Goal: Browse casually

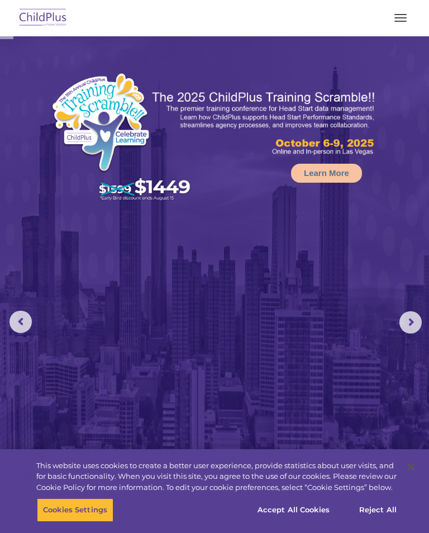
select select "MEDIUM"
click at [62, 14] on img at bounding box center [43, 18] width 53 height 26
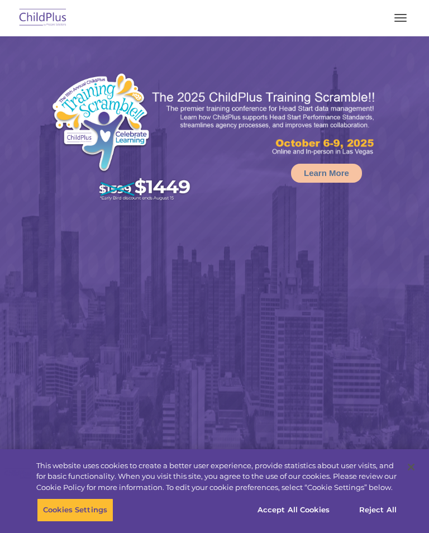
select select "MEDIUM"
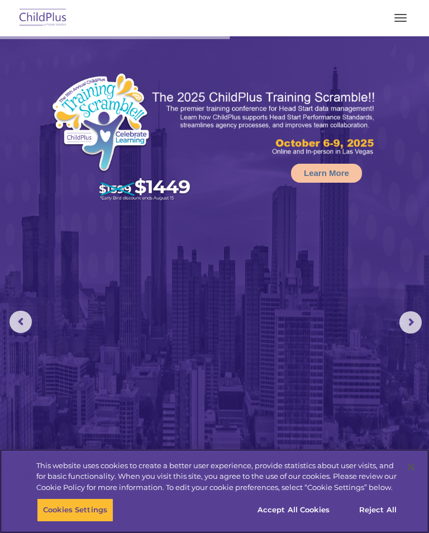
click at [75, 509] on button "Cookies Settings" at bounding box center [75, 510] width 77 height 23
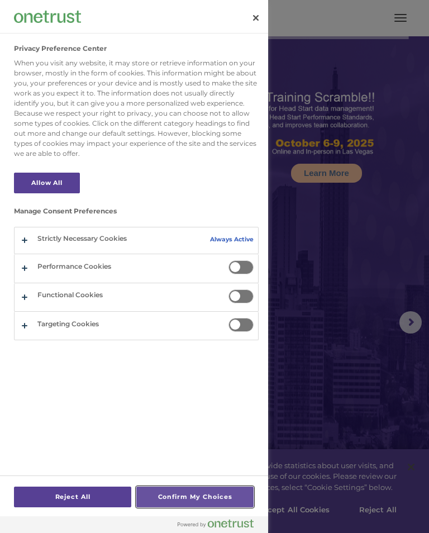
click at [205, 493] on button "Confirm My Choices" at bounding box center [194, 497] width 117 height 21
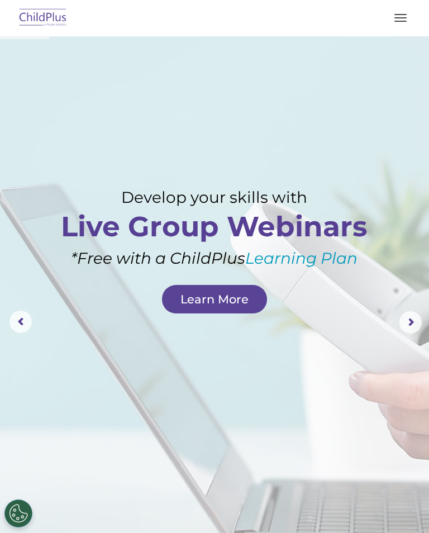
click at [412, 315] on rs-arrow at bounding box center [411, 322] width 22 height 22
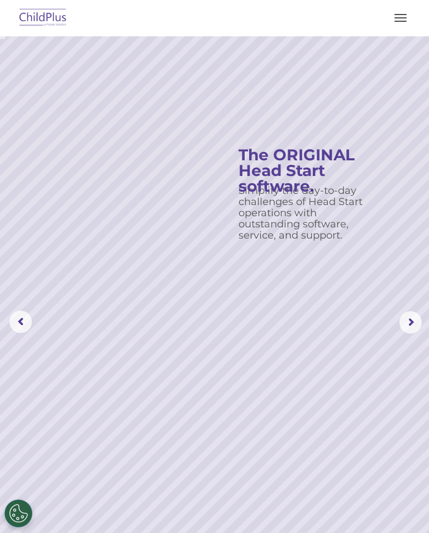
click at [396, 20] on button "button" at bounding box center [400, 18] width 23 height 18
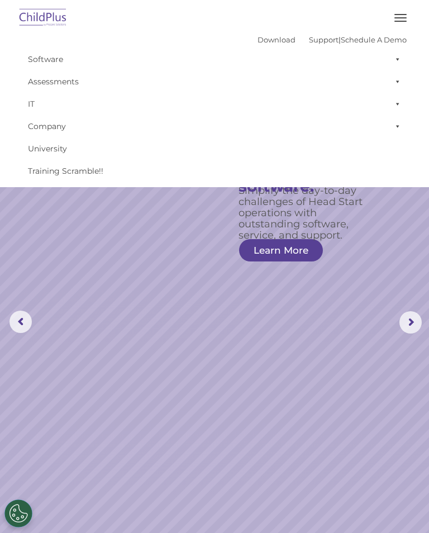
click at [375, 228] on rs-slide "Simplify the day-to-day challenges of Head Start operations with outstanding so…" at bounding box center [214, 322] width 429 height 573
click at [362, 285] on rs-slide "Simplify the day-to-day challenges of Head Start operations with outstanding so…" at bounding box center [214, 322] width 429 height 573
click at [26, 512] on button "Cookies Settings" at bounding box center [18, 514] width 28 height 28
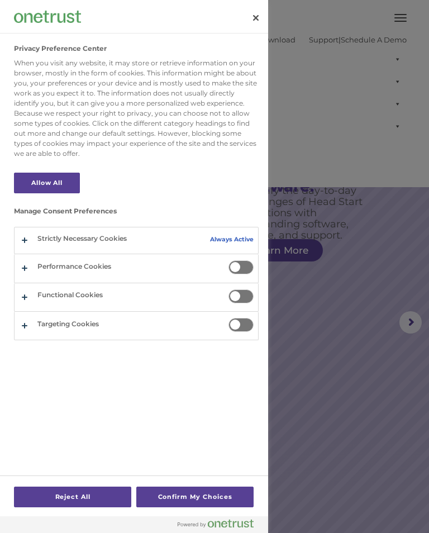
click at [330, 373] on div at bounding box center [214, 266] width 429 height 533
click at [260, 15] on button "Close" at bounding box center [256, 18] width 25 height 25
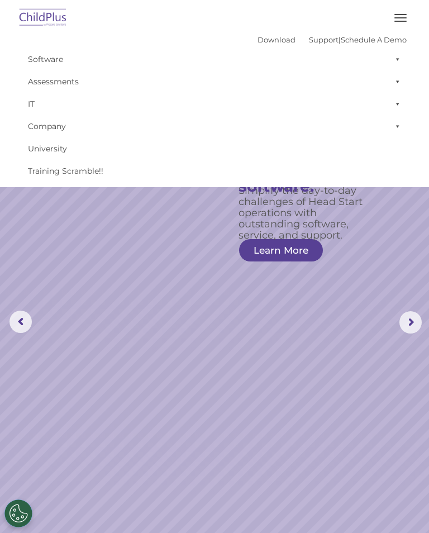
click at [366, 259] on rs-slide "Simplify the day-to-day challenges of Head Start operations with outstanding so…" at bounding box center [214, 322] width 429 height 573
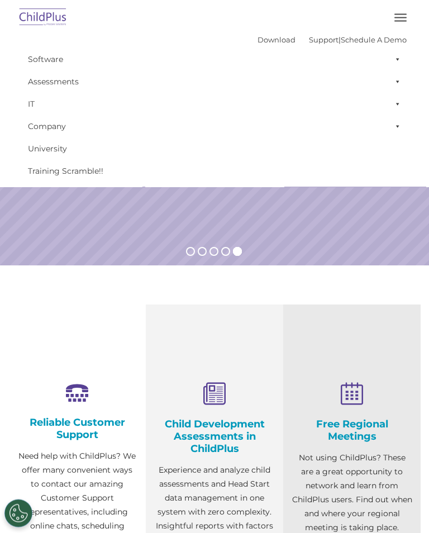
scroll to position [361, 0]
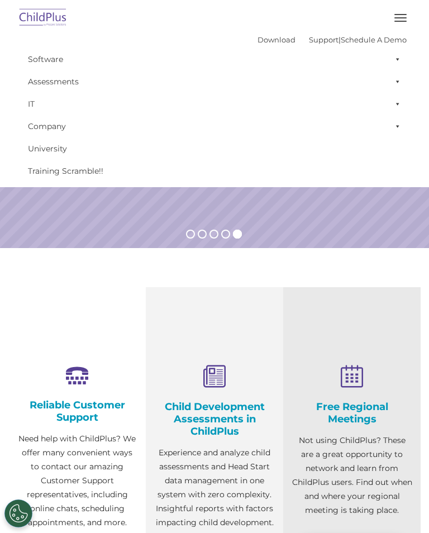
click at [392, 20] on button "button" at bounding box center [400, 18] width 23 height 18
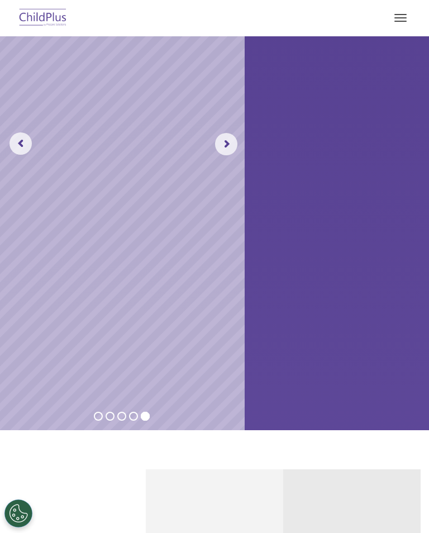
scroll to position [183, 0]
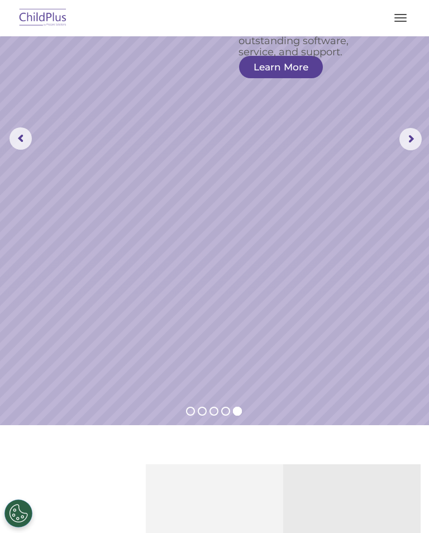
click at [409, 21] on button "button" at bounding box center [400, 18] width 23 height 18
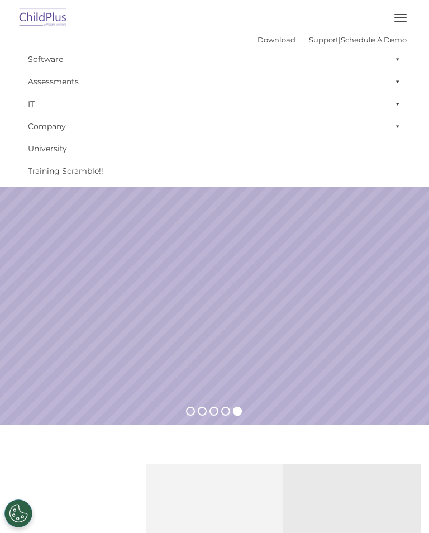
click at [398, 15] on span "button" at bounding box center [401, 14] width 12 height 1
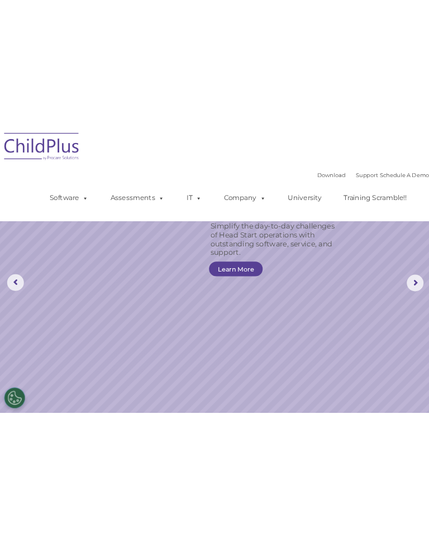
scroll to position [0, 0]
